Goal: Task Accomplishment & Management: Use online tool/utility

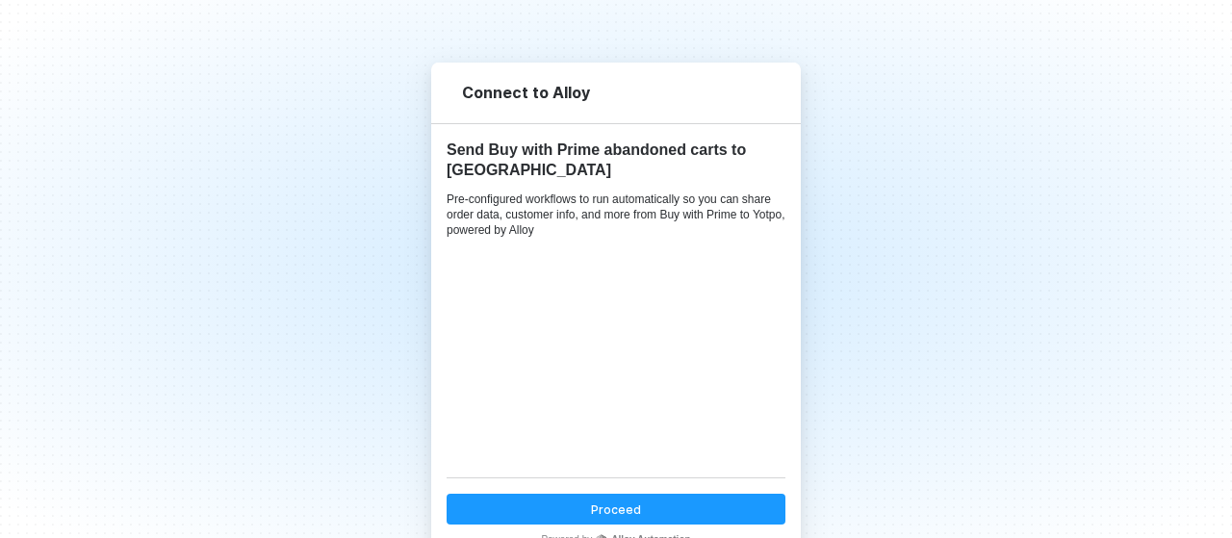
scroll to position [77, 0]
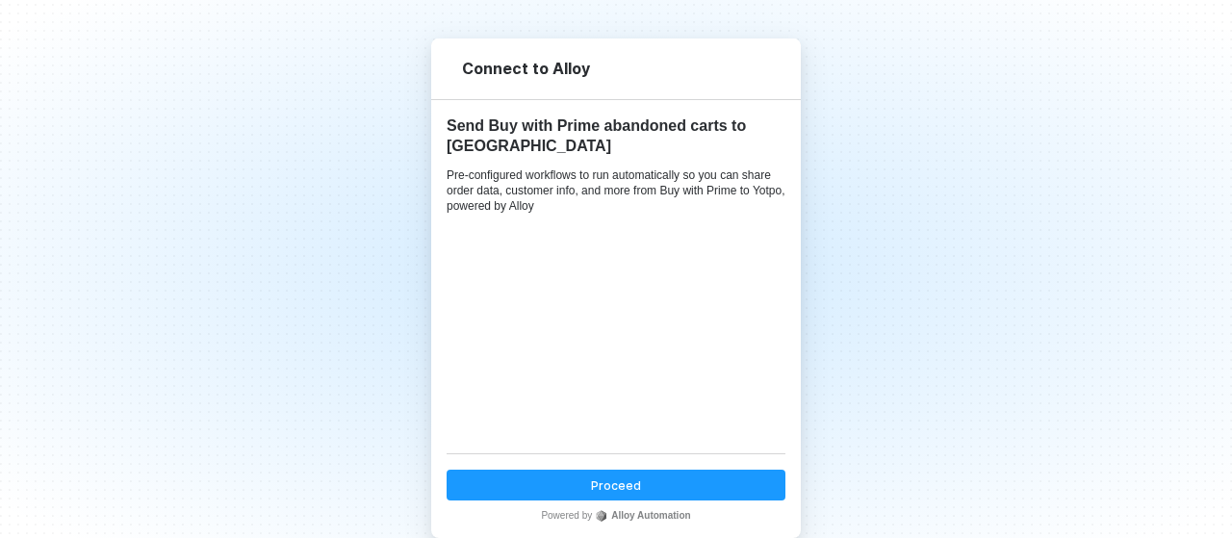
click at [654, 482] on button "Proceed" at bounding box center [615, 485] width 339 height 31
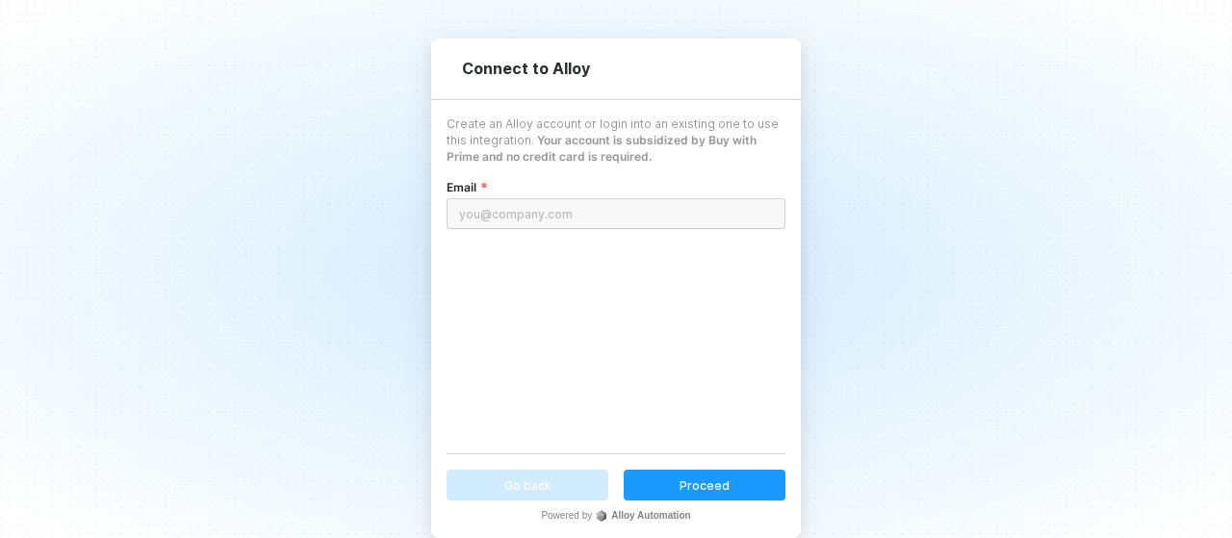
click at [701, 209] on input "email" at bounding box center [615, 213] width 339 height 31
type input "[DOMAIN_NAME][EMAIL_ADDRESS][DOMAIN_NAME]"
click at [693, 491] on div "Proceed" at bounding box center [704, 485] width 50 height 16
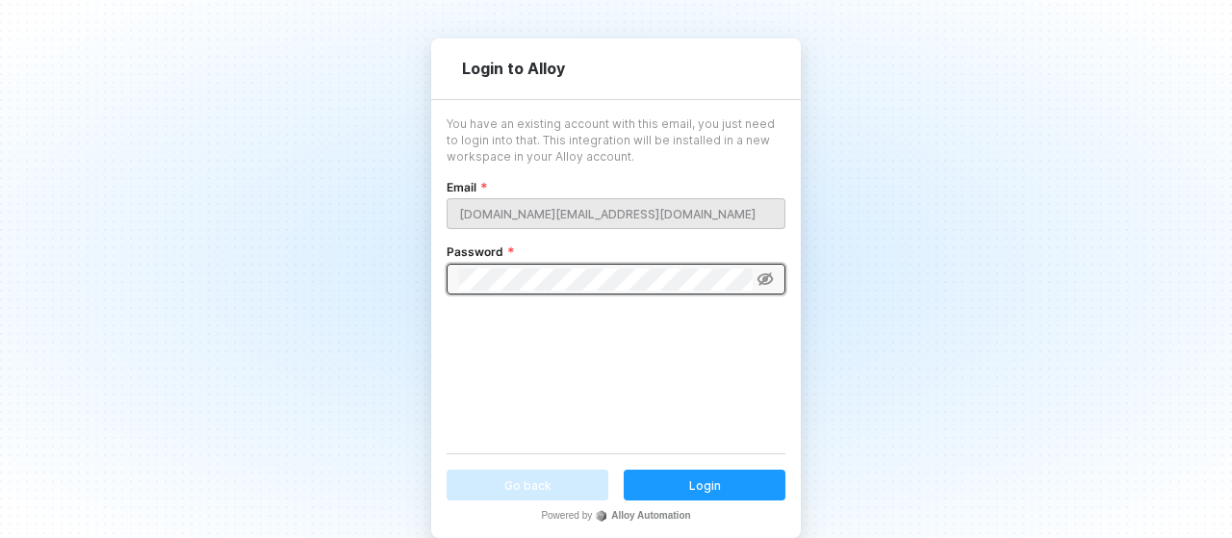
click at [763, 281] on icon at bounding box center [764, 278] width 16 height 13
drag, startPoint x: 700, startPoint y: 482, endPoint x: 1088, endPoint y: 420, distance: 393.7
click at [700, 482] on div "Login" at bounding box center [705, 485] width 32 height 16
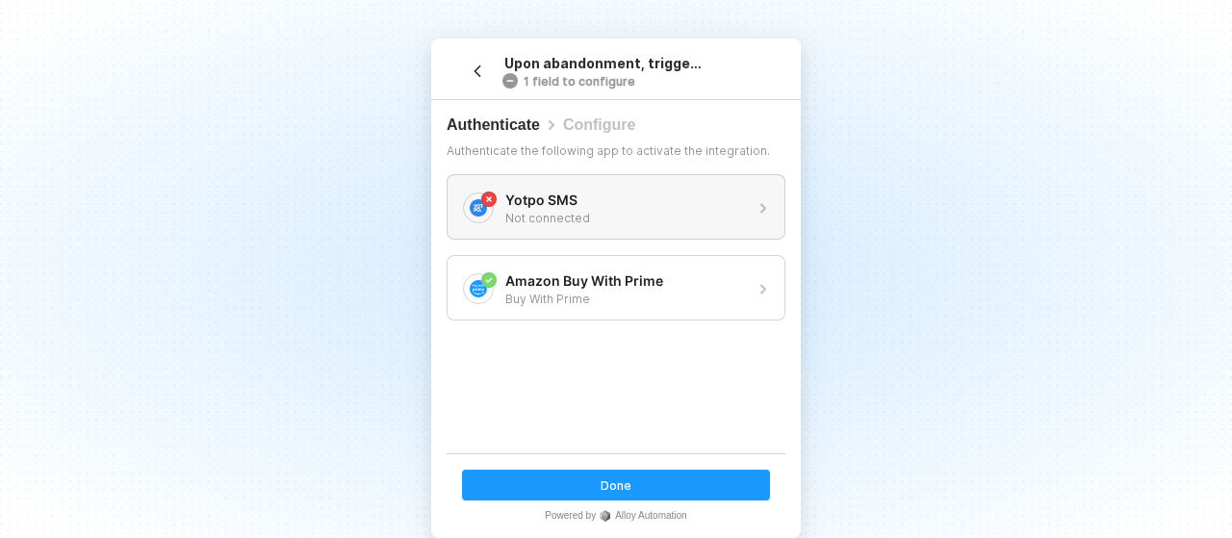
click at [689, 205] on div "Yotpo SMS" at bounding box center [624, 200] width 239 height 19
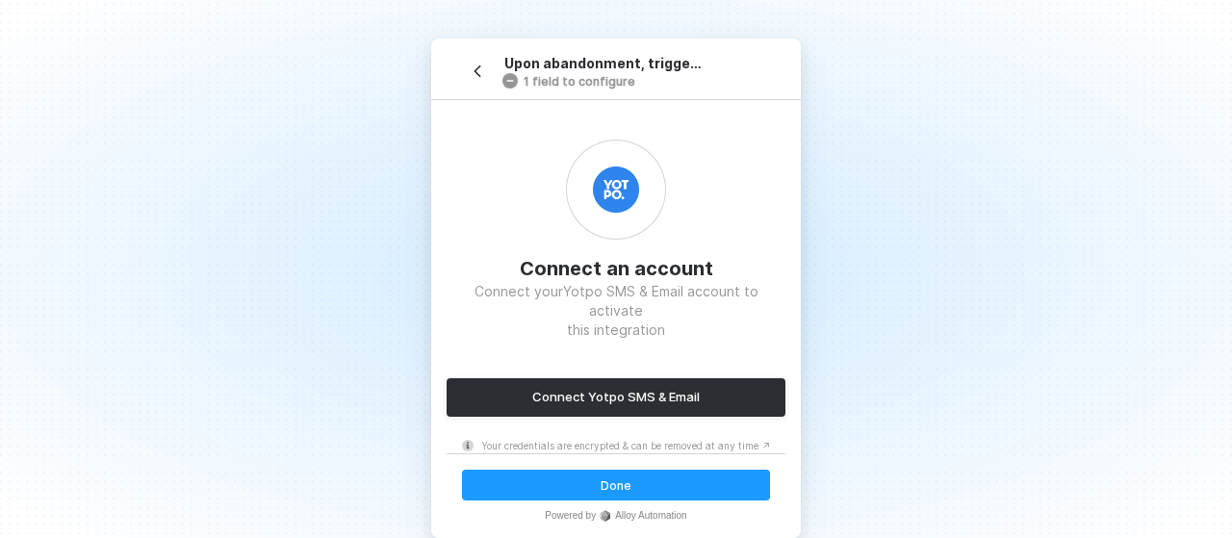
scroll to position [96, 0]
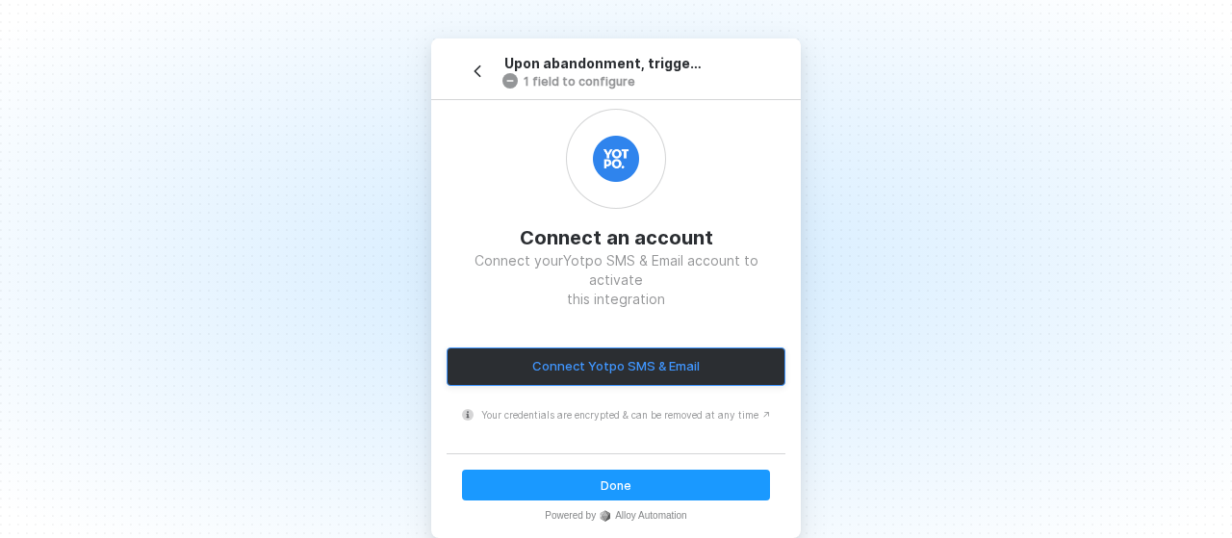
click at [661, 347] on button "Connect Yotpo SMS & Email" at bounding box center [615, 366] width 339 height 38
click at [589, 358] on div "Connect Yotpo SMS & Email" at bounding box center [615, 366] width 167 height 16
click at [760, 233] on div "Connect an account Connect your Yotpo SMS & Email account to activate this inte…" at bounding box center [615, 209] width 339 height 200
click at [614, 358] on div "Connect Yotpo SMS & Email" at bounding box center [615, 366] width 167 height 16
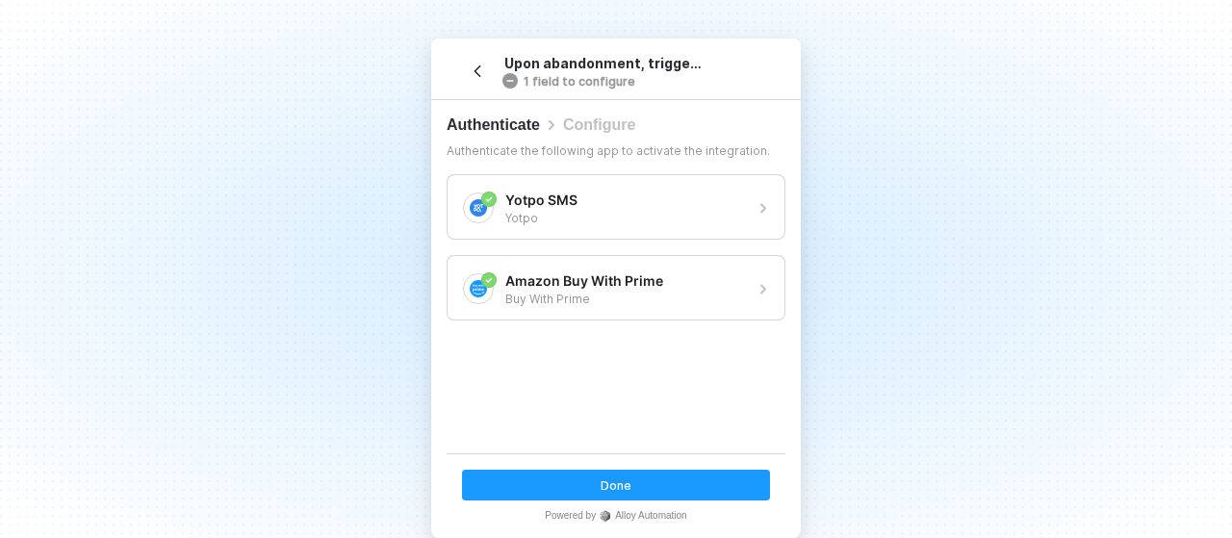
click at [635, 482] on button "Done" at bounding box center [616, 485] width 308 height 31
click at [612, 484] on div "Proceed" at bounding box center [616, 485] width 50 height 16
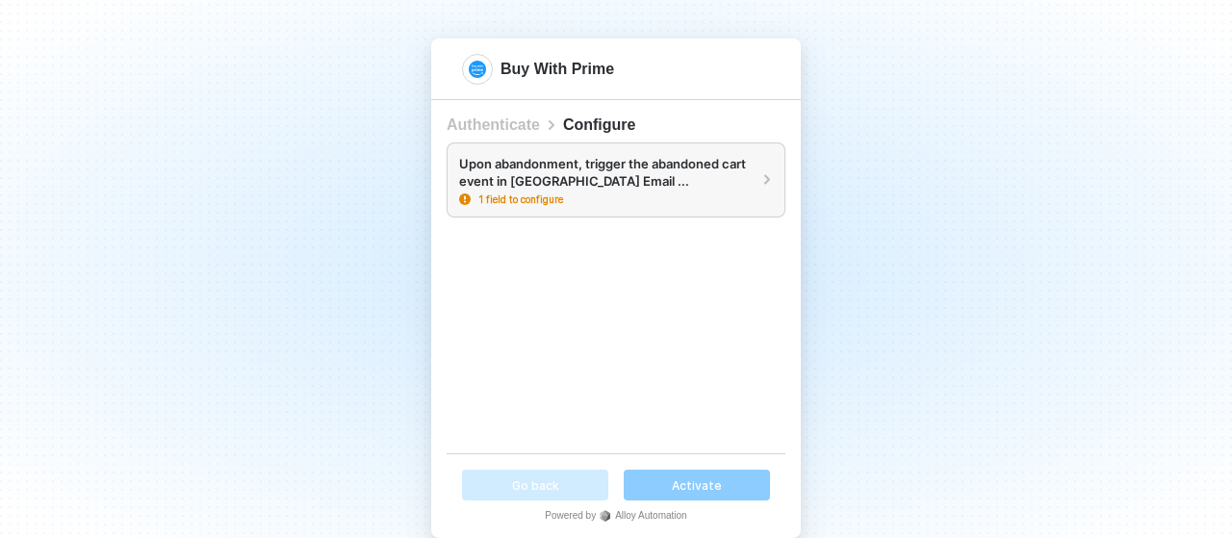
click at [698, 186] on div "Upon abandonment, trigger the abandoned cart event in [GEOGRAPHIC_DATA] Email .…" at bounding box center [603, 172] width 288 height 35
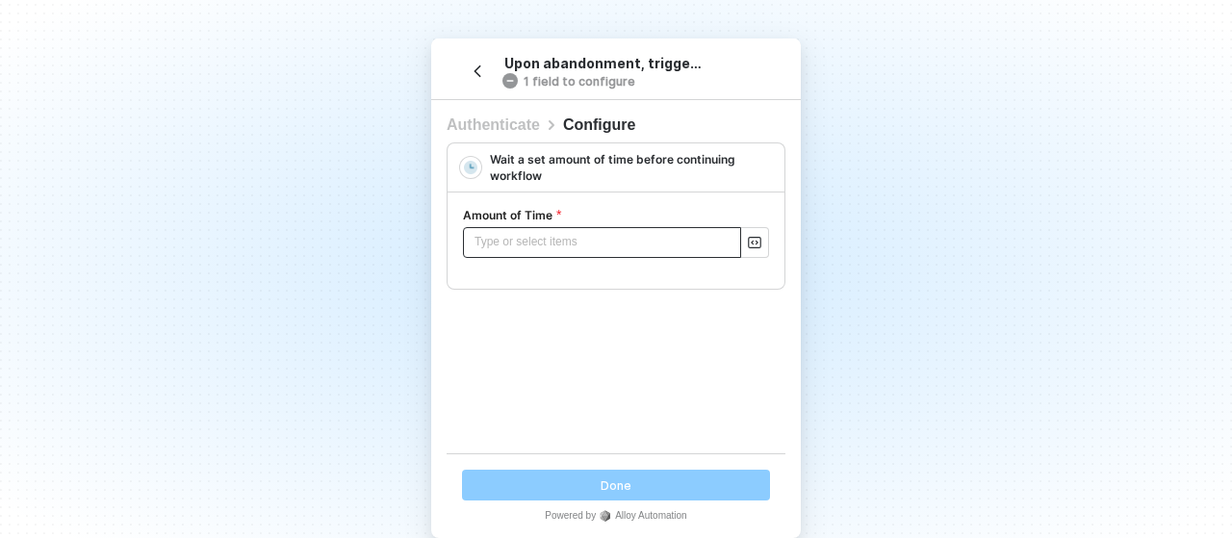
click at [560, 240] on div "Type or select items ﻿" at bounding box center [616, 242] width 306 height 31
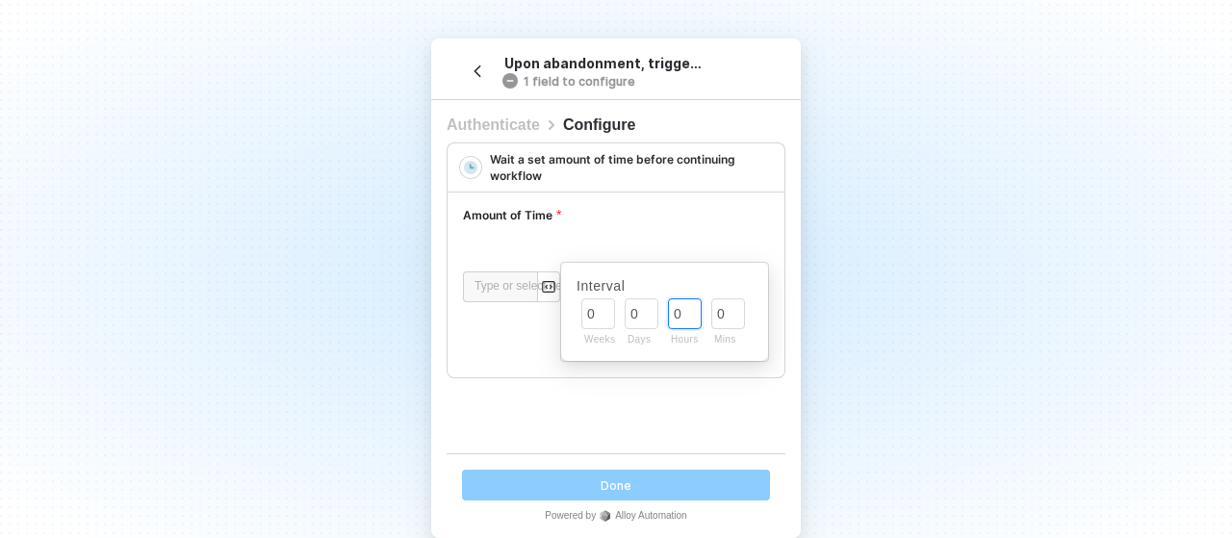
drag, startPoint x: 675, startPoint y: 307, endPoint x: 651, endPoint y: 307, distance: 23.1
click at [651, 307] on div "0 0 0 0" at bounding box center [664, 313] width 176 height 40
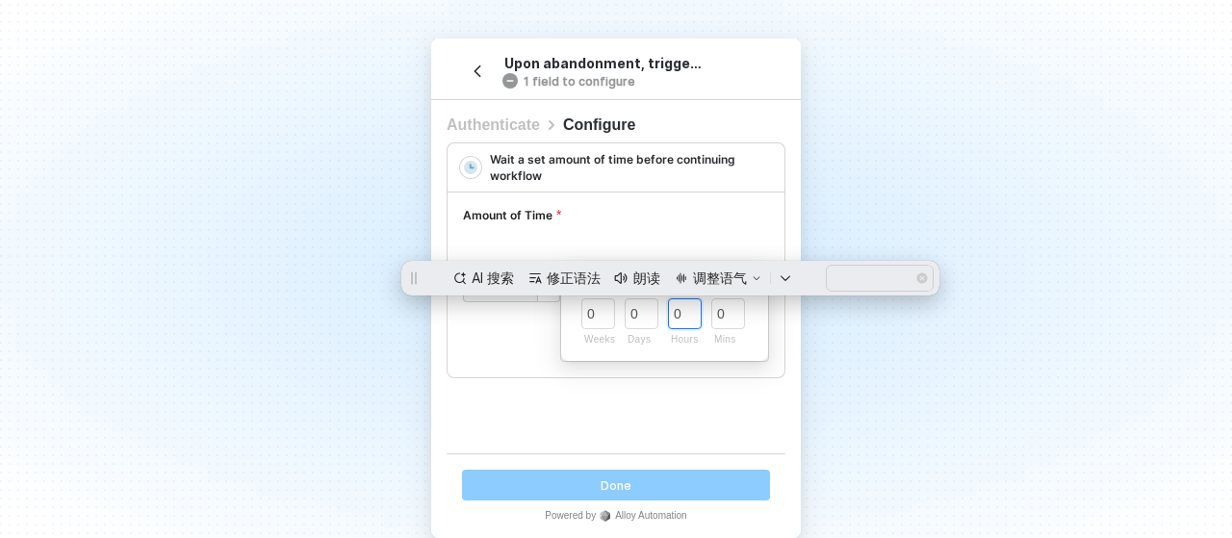
type input "1"
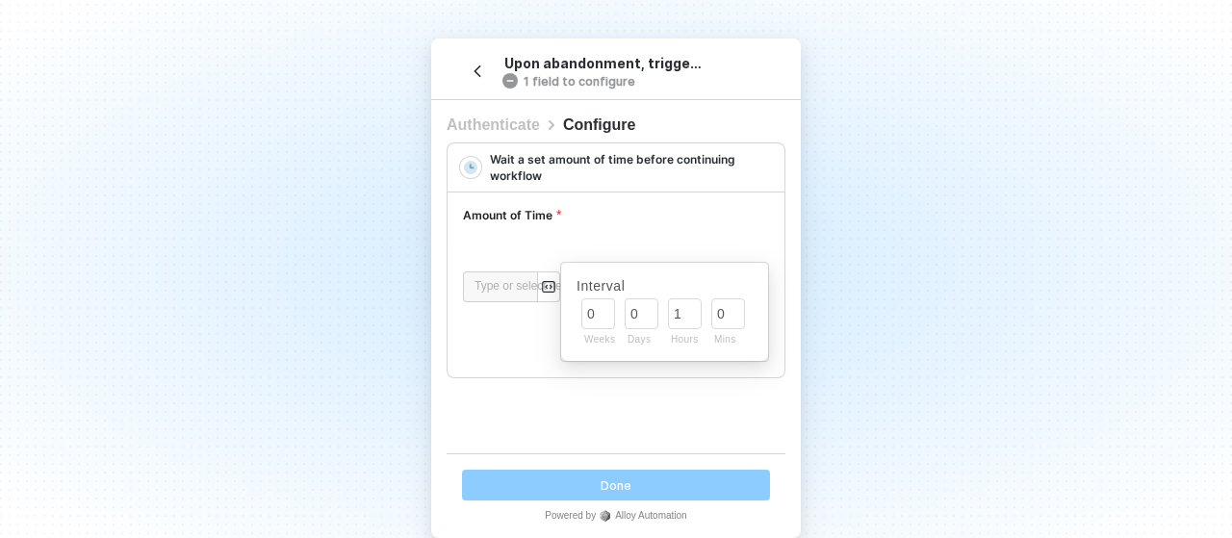
click at [713, 215] on div "Amount of Time" at bounding box center [616, 217] width 306 height 20
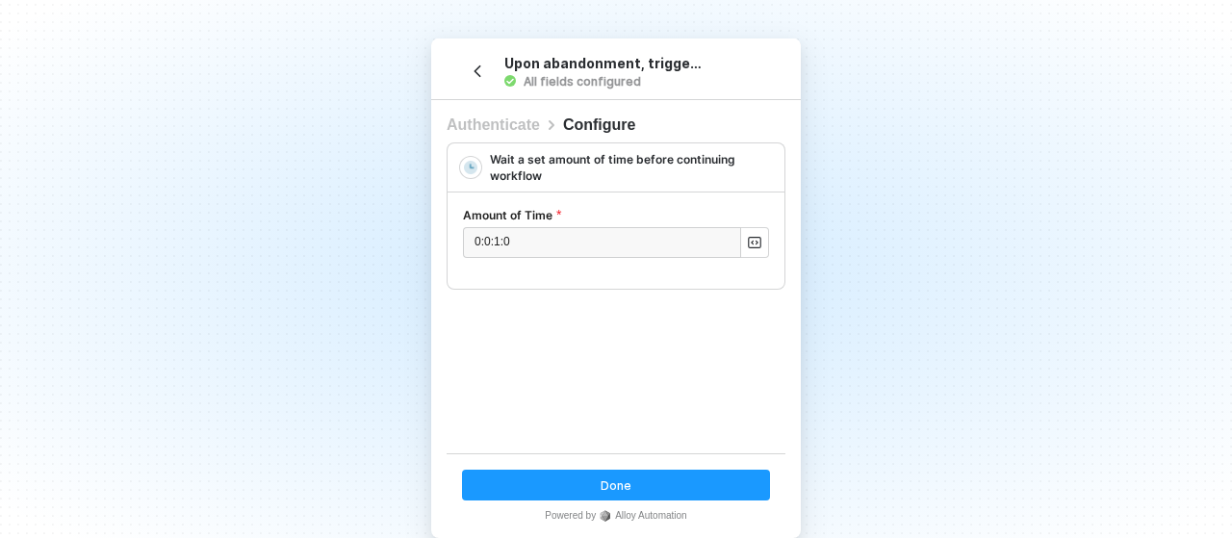
click at [591, 358] on div "Wait a set amount of time before continuing workflow Amount of Time 0:0:1:0" at bounding box center [615, 279] width 339 height 274
click at [741, 240] on button "button" at bounding box center [754, 242] width 27 height 29
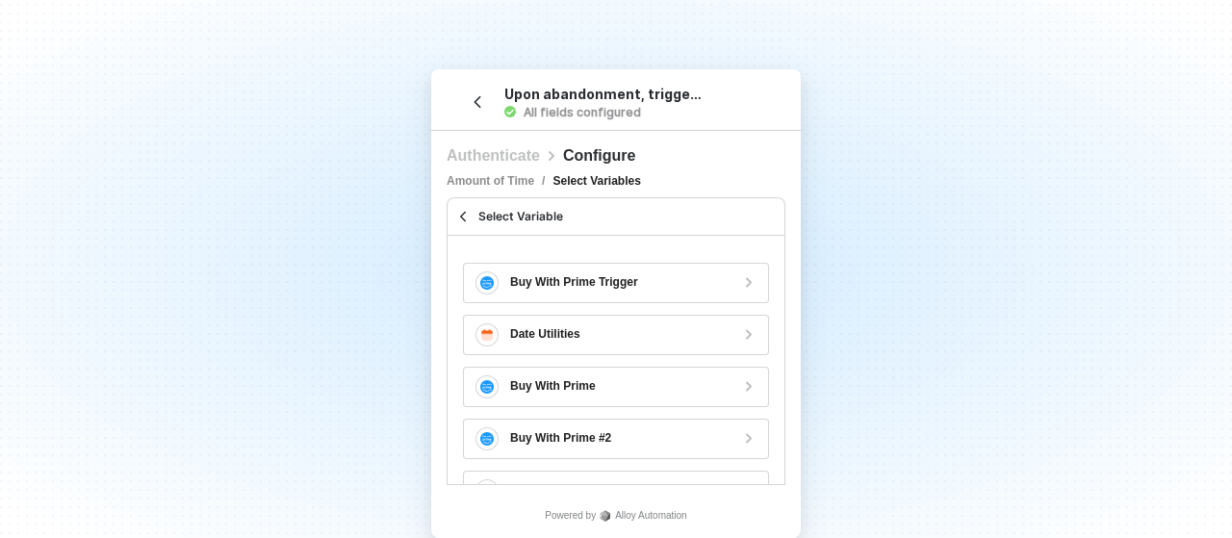
click at [451, 216] on div at bounding box center [462, 216] width 23 height 23
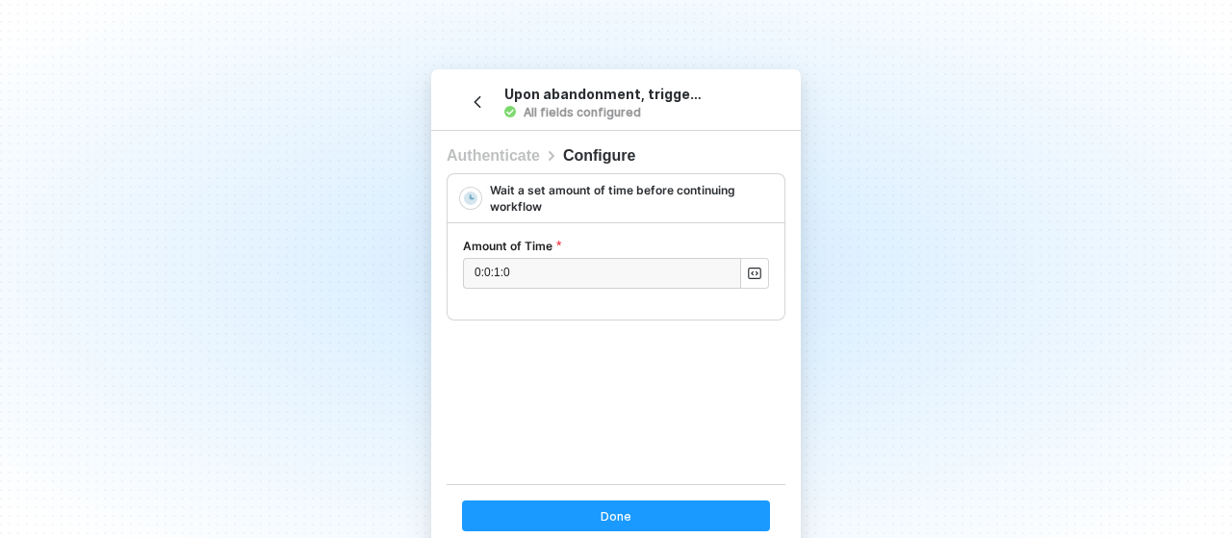
click at [738, 244] on div "Amount of Time" at bounding box center [616, 248] width 306 height 20
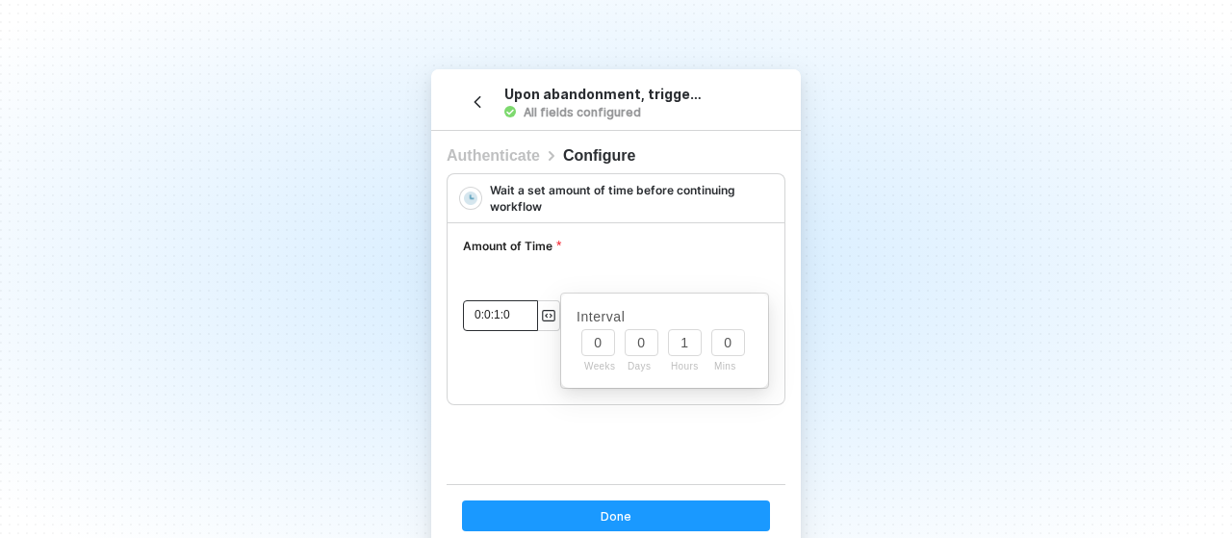
click at [522, 300] on div "0:0:1:0" at bounding box center [500, 315] width 75 height 31
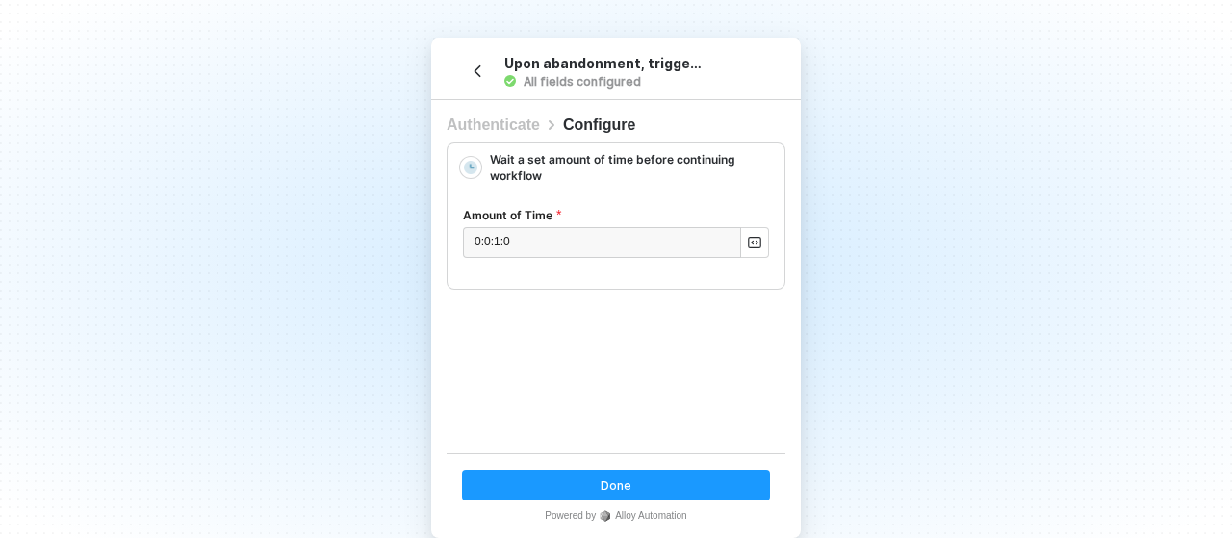
click at [536, 380] on div "Wait a set amount of time before continuing workflow Amount of Time 0:0:1:0" at bounding box center [615, 279] width 339 height 274
click at [624, 490] on button "Done" at bounding box center [616, 485] width 308 height 31
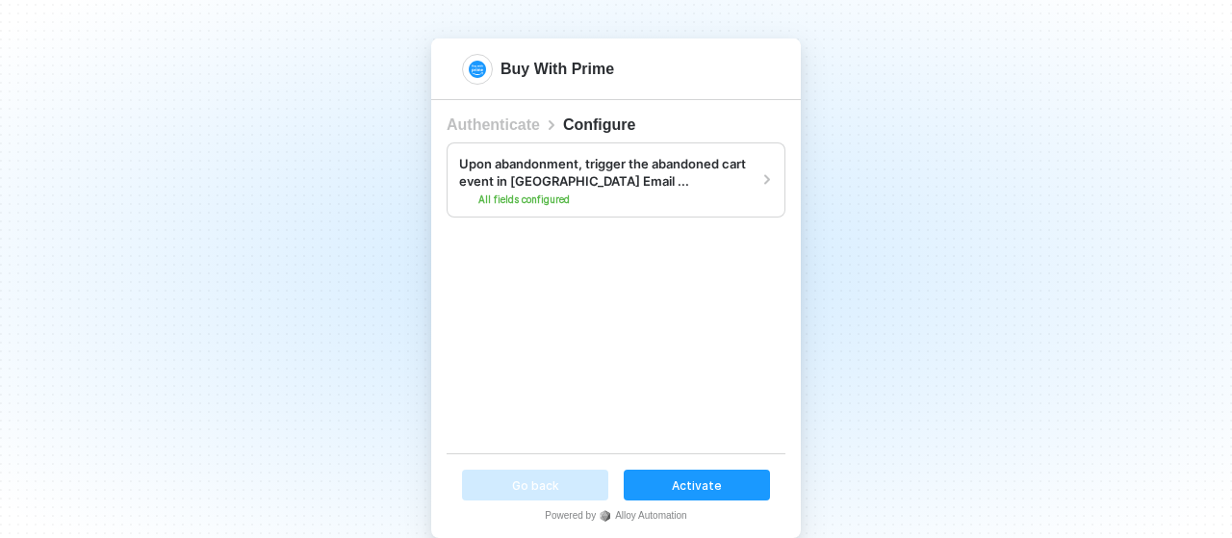
click at [697, 482] on div "Activate" at bounding box center [697, 485] width 50 height 16
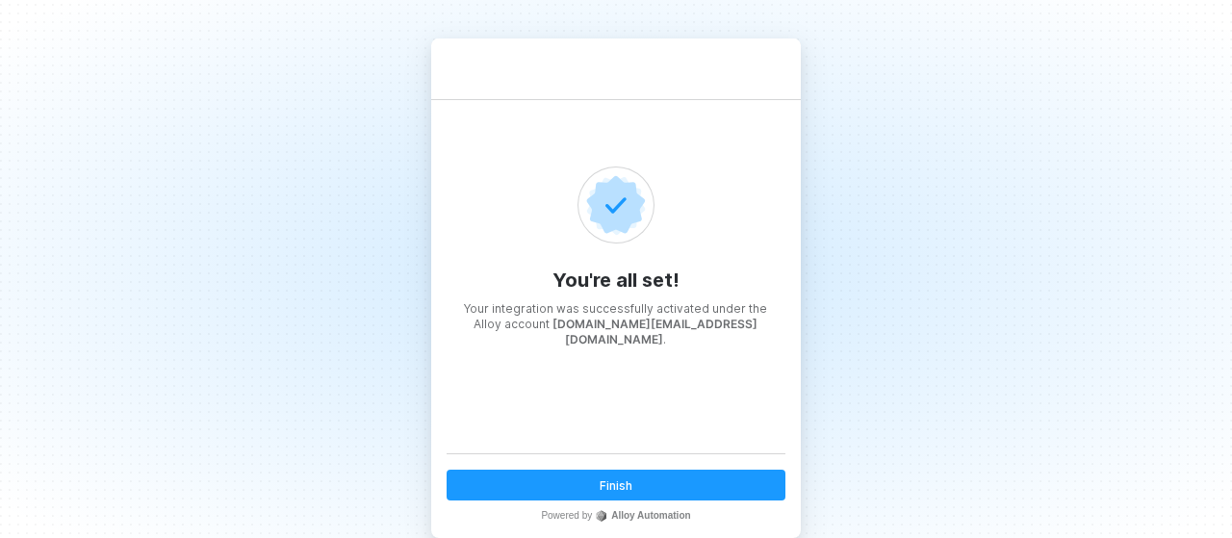
click at [641, 482] on button "Finish" at bounding box center [615, 485] width 339 height 31
